Goal: Task Accomplishment & Management: Use online tool/utility

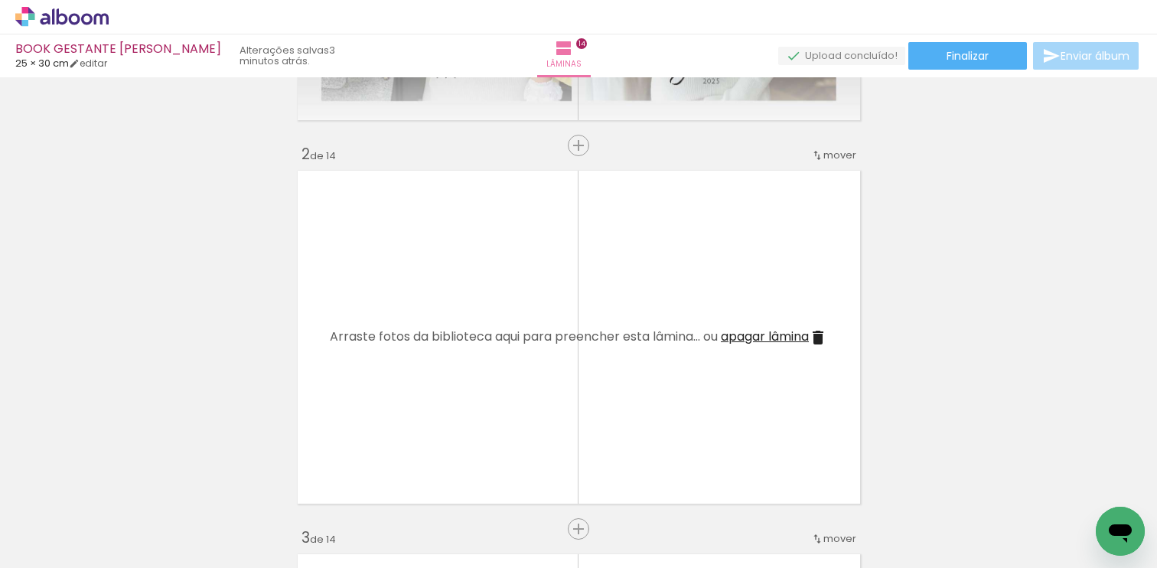
scroll to position [344, 0]
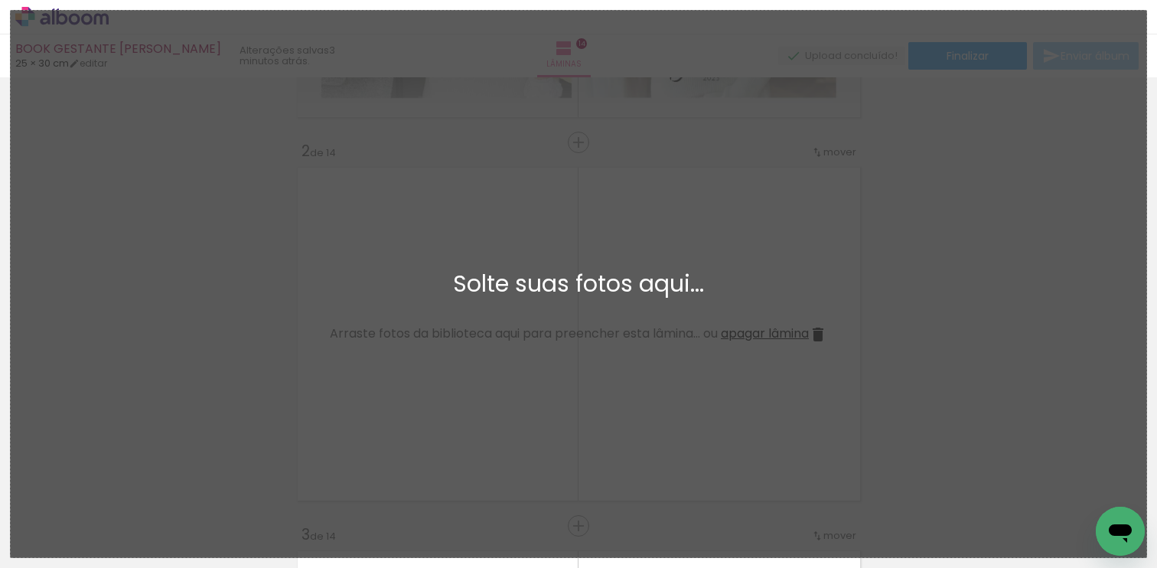
click at [828, 219] on div "Adicionar Fotos Solte suas fotos aqui..." at bounding box center [578, 284] width 1135 height 546
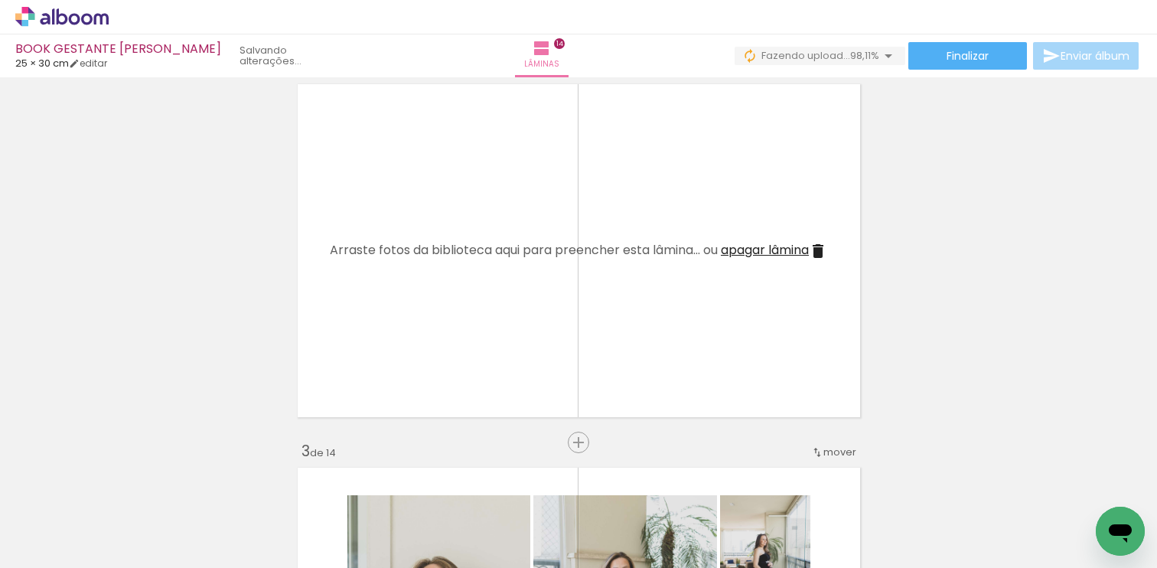
scroll to position [0, 3515]
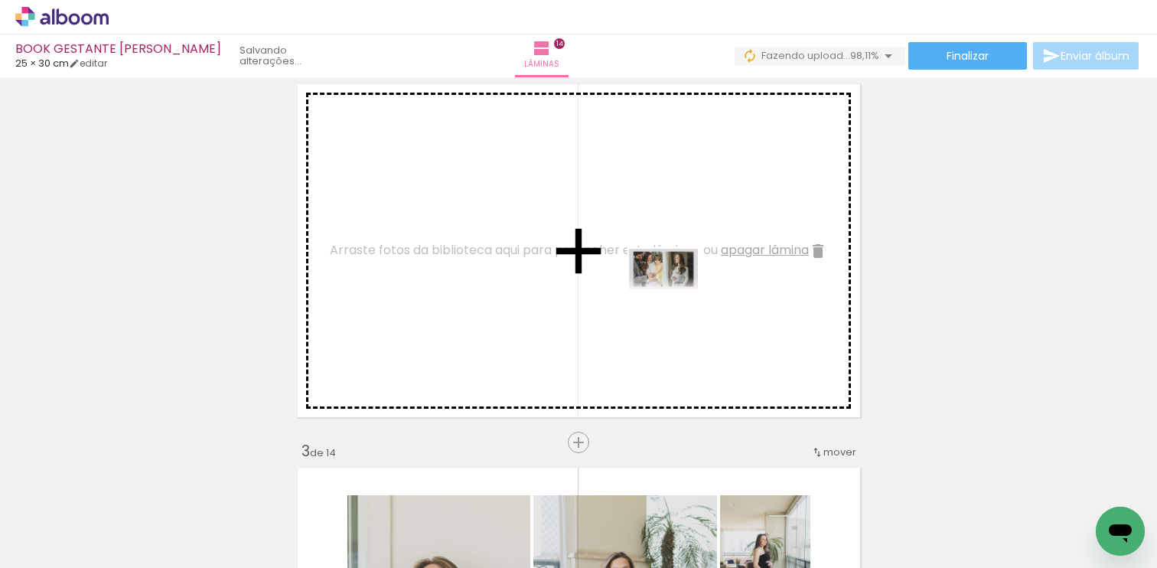
drag, startPoint x: 1005, startPoint y: 474, endPoint x: 675, endPoint y: 295, distance: 375.2
click at [675, 295] on quentale-workspace at bounding box center [578, 284] width 1157 height 568
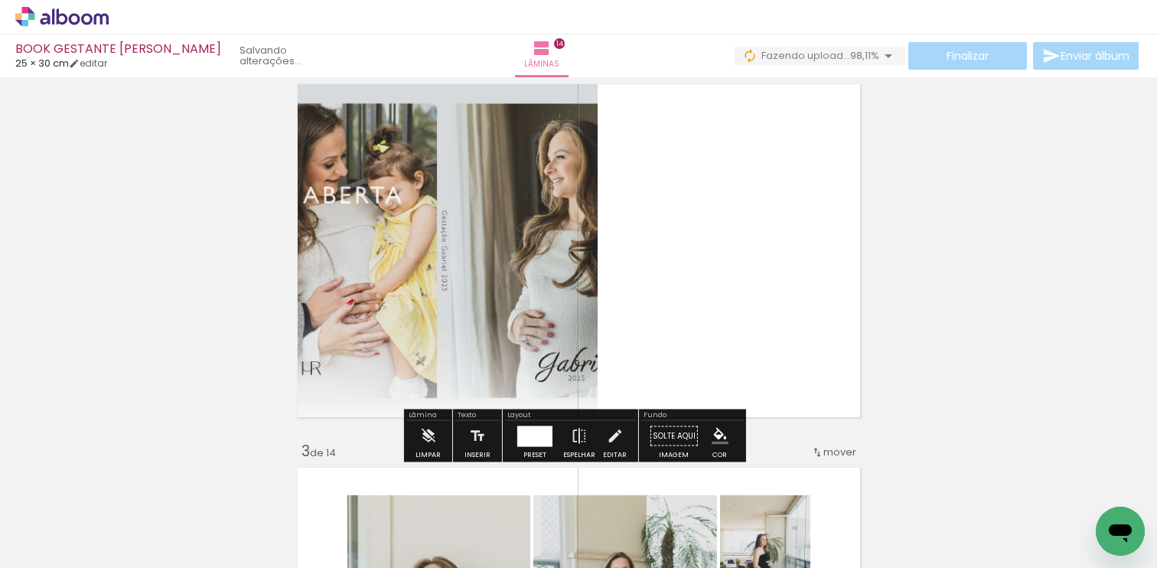
click at [535, 438] on div at bounding box center [534, 435] width 35 height 21
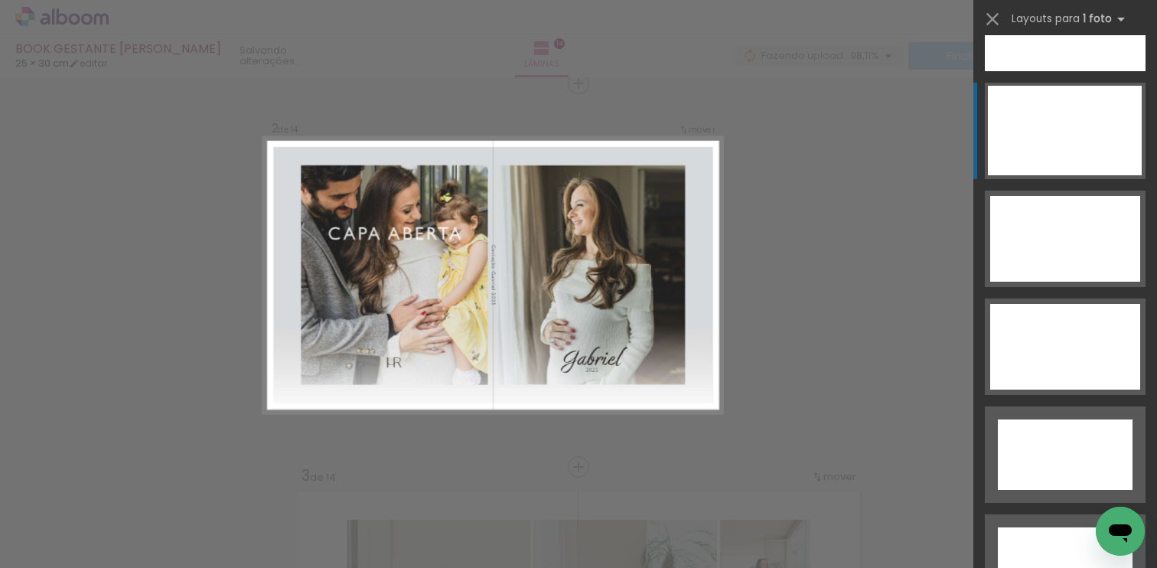
scroll to position [5649, 0]
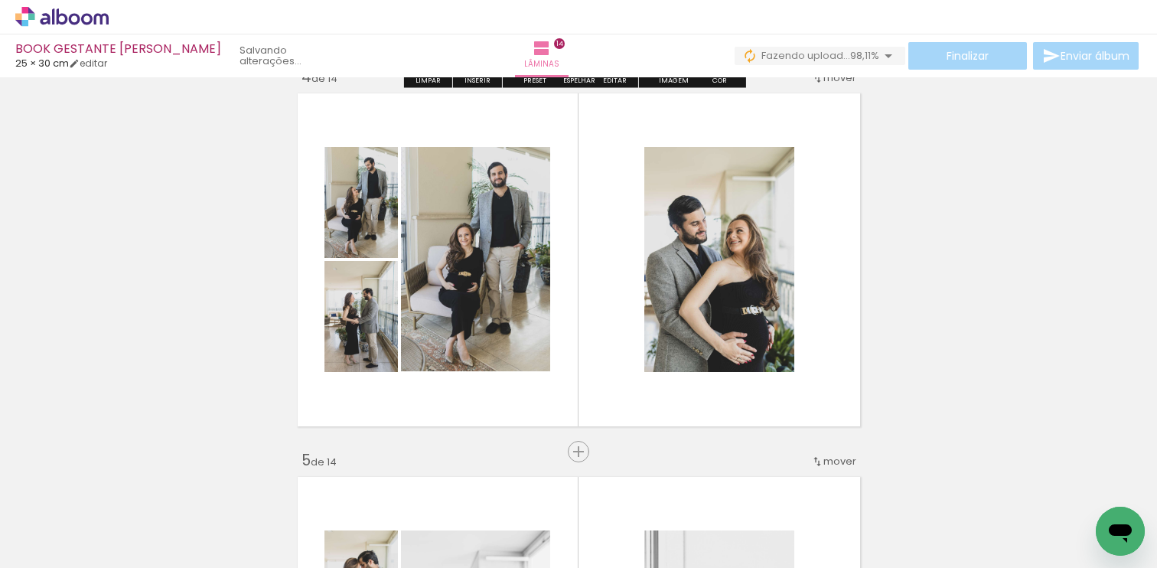
scroll to position [1184, 0]
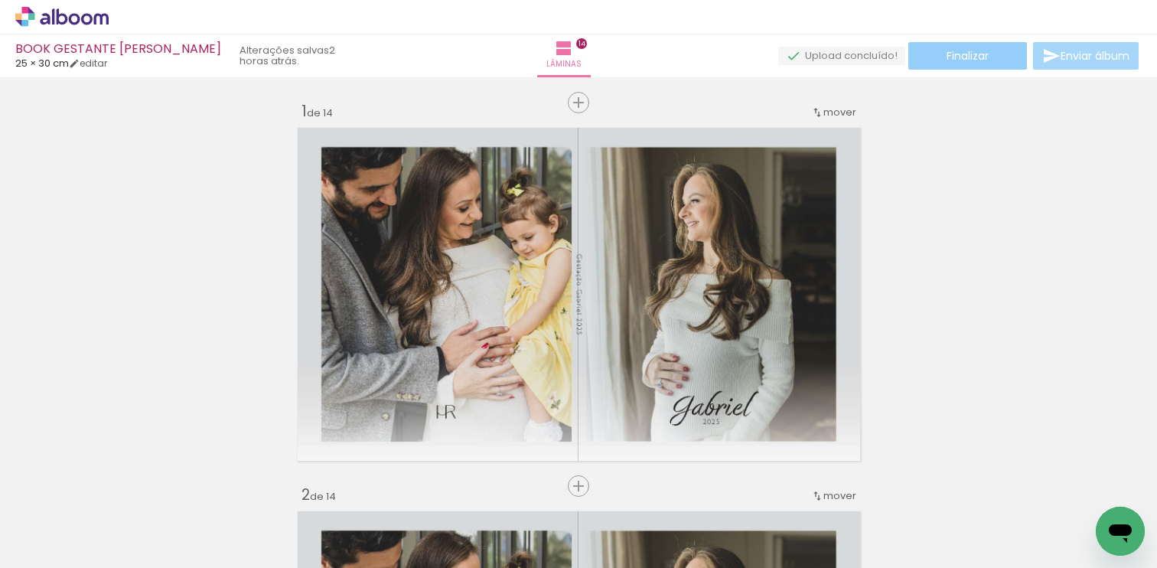
click at [979, 44] on paper-button "Finalizar" at bounding box center [967, 56] width 119 height 28
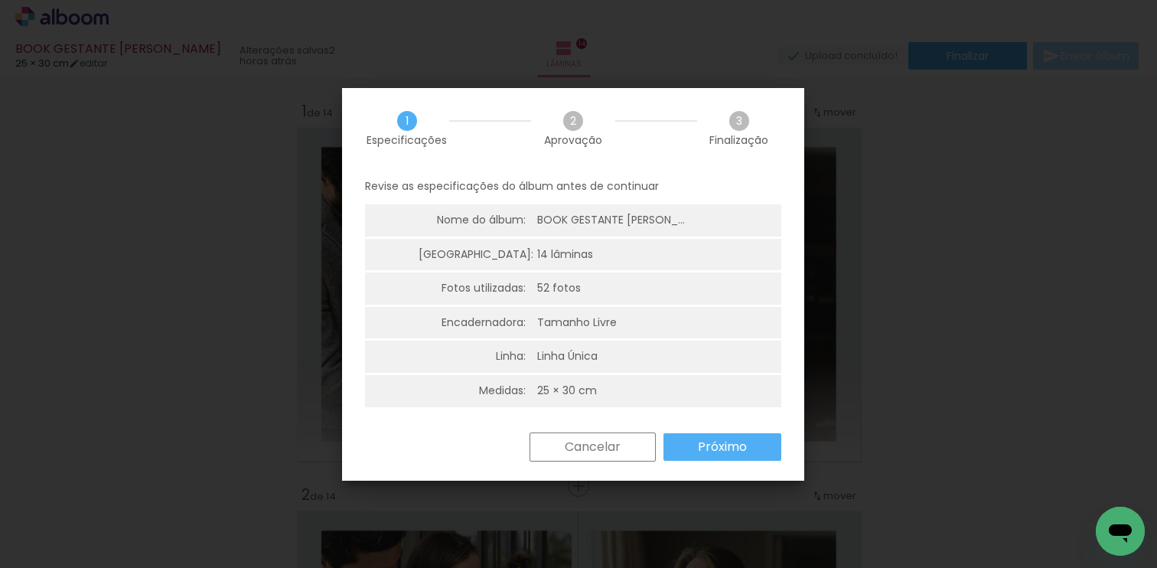
click at [0, 0] on slot "Próximo" at bounding box center [0, 0] width 0 height 0
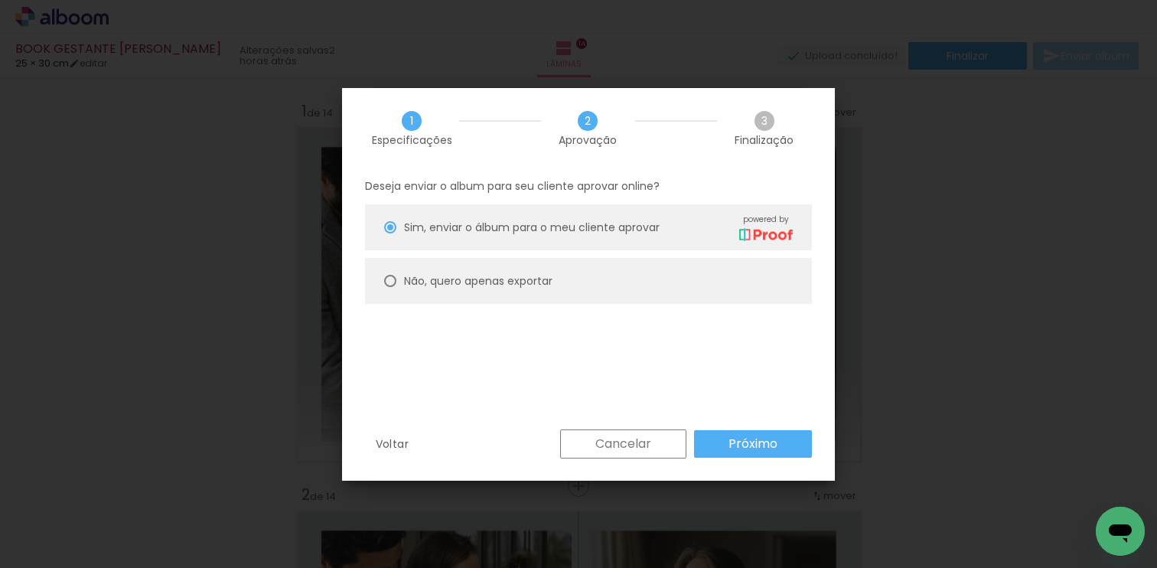
click at [0, 0] on slot "Próximo" at bounding box center [0, 0] width 0 height 0
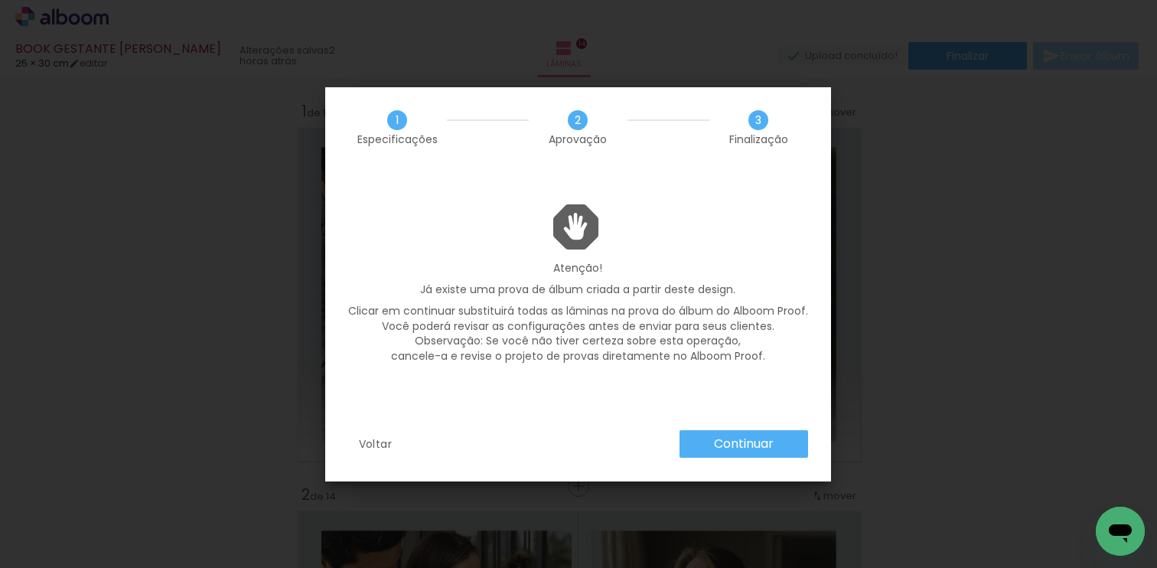
click at [0, 0] on slot "Continuar" at bounding box center [0, 0] width 0 height 0
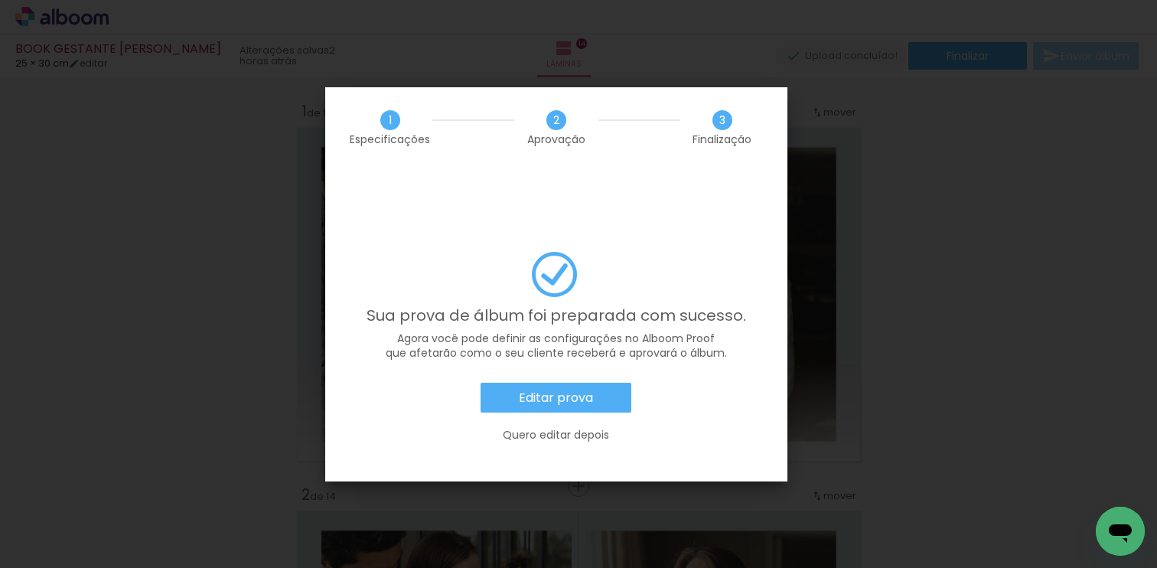
click at [0, 0] on slot "Editar prova" at bounding box center [0, 0] width 0 height 0
